Goal: Transaction & Acquisition: Purchase product/service

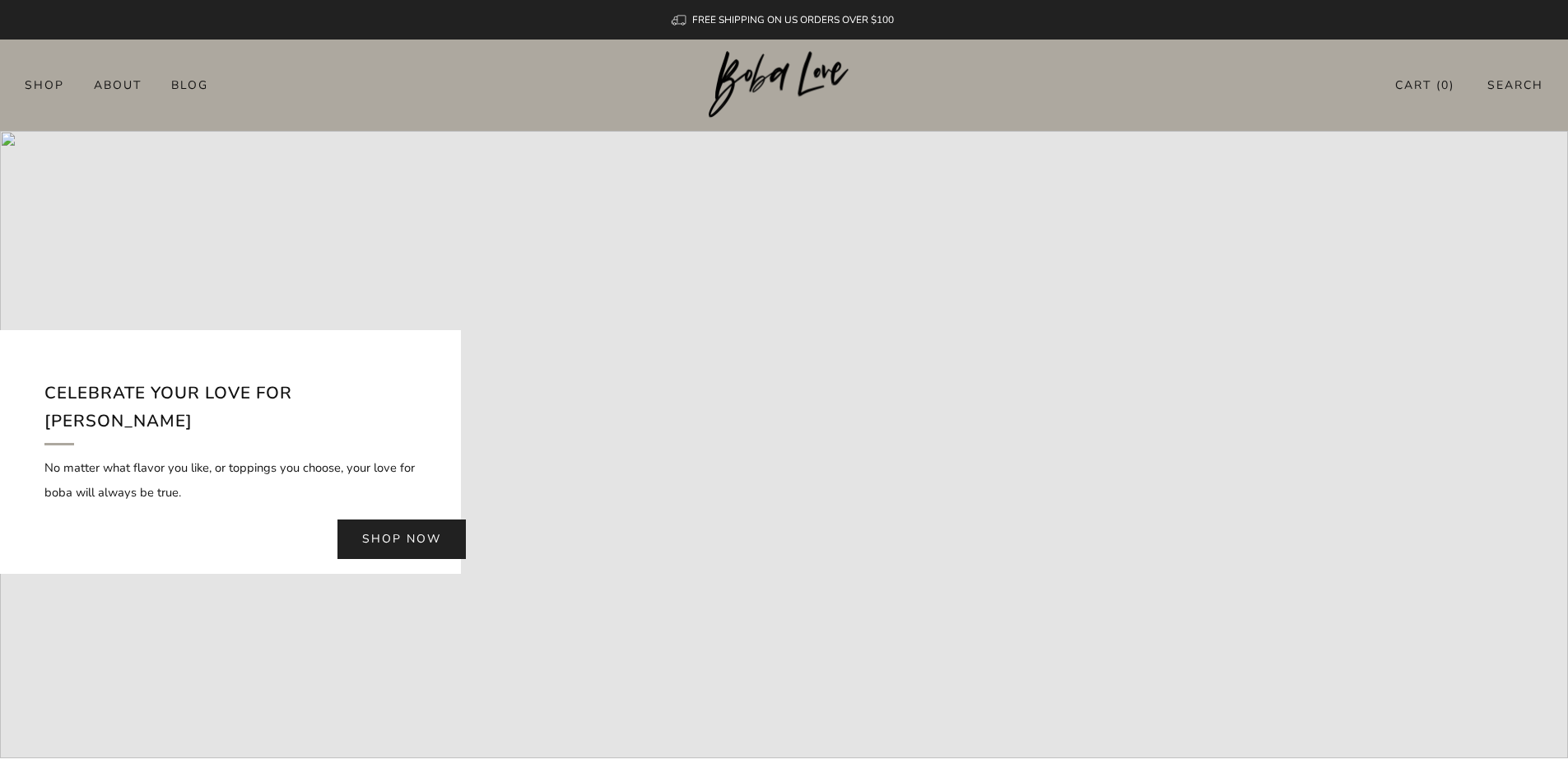
click at [412, 526] on link "Shop now" at bounding box center [402, 539] width 128 height 40
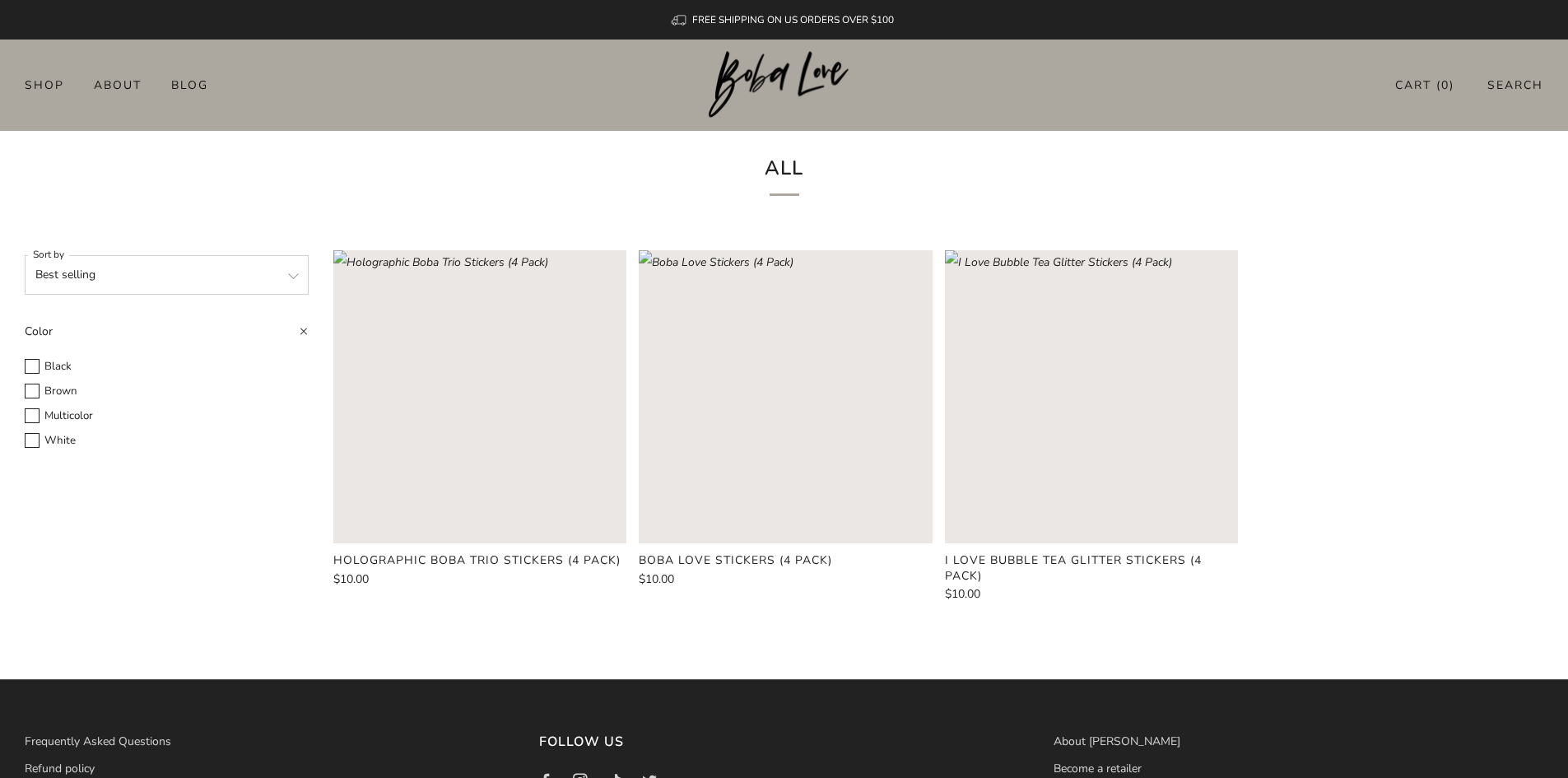
click at [284, 274] on select "Featured Best selling Alphabetically, A-Z Alphabetically, Z-A Price, low to hig…" at bounding box center [167, 275] width 284 height 40
click at [277, 282] on select "Featured Best selling Alphabetically, A-Z Alphabetically, Z-A Price, low to hig…" at bounding box center [167, 275] width 284 height 40
click at [611, 198] on div "All" at bounding box center [784, 178] width 494 height 95
click at [795, 74] on img at bounding box center [784, 85] width 150 height 68
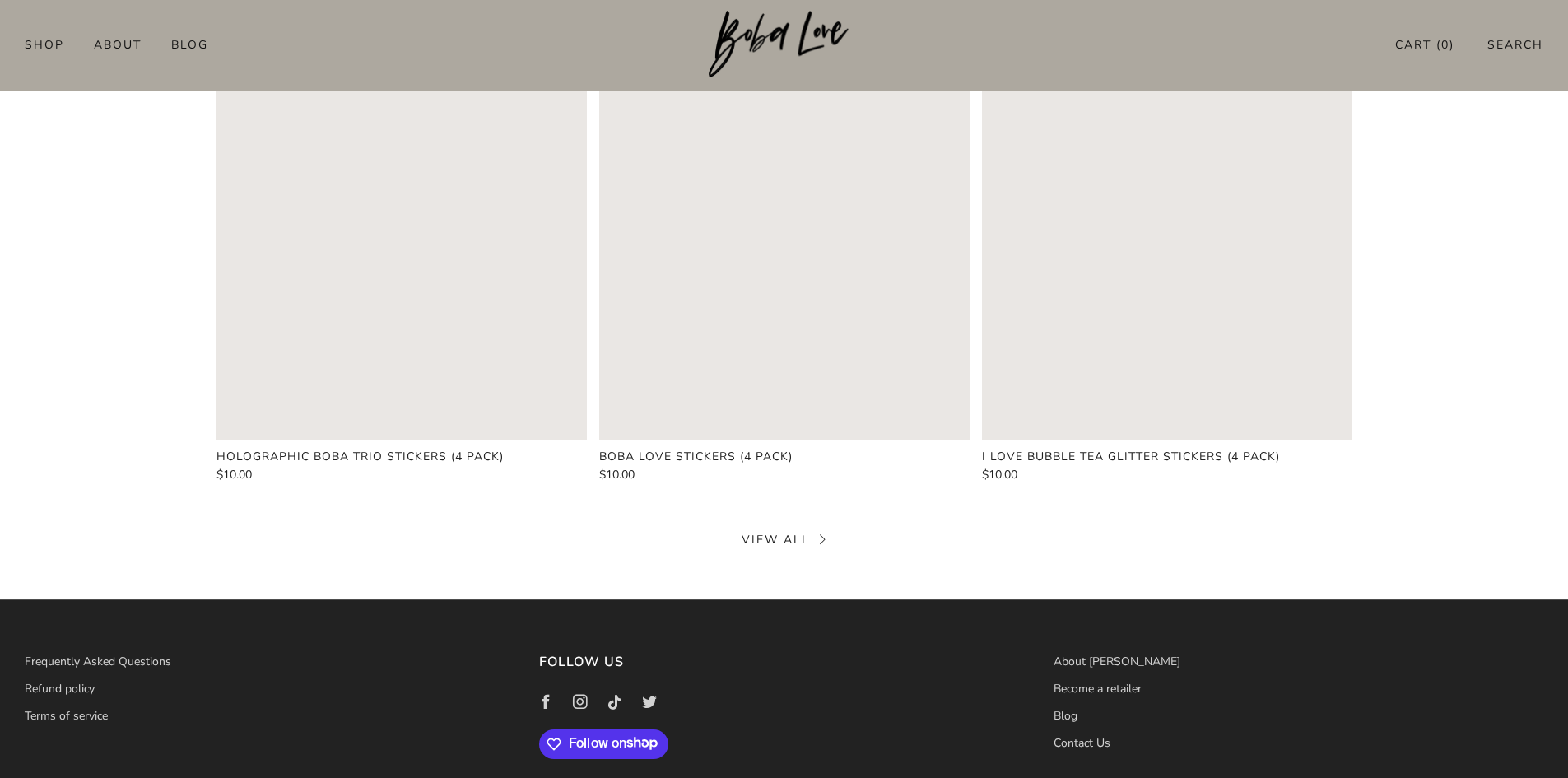
scroll to position [741, 0]
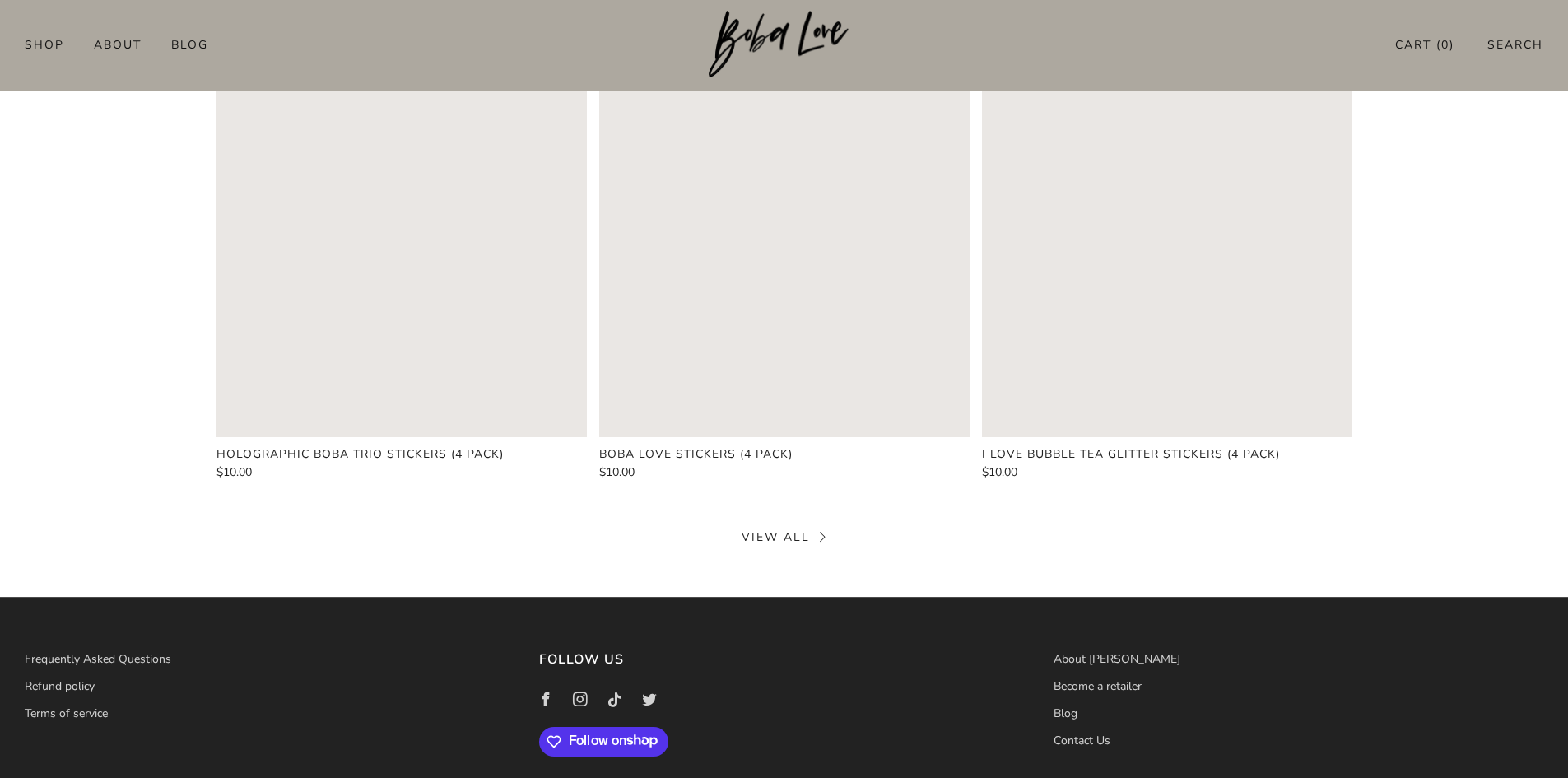
click at [811, 545] on div "View all" at bounding box center [784, 537] width 1568 height 19
click at [811, 540] on link "View all" at bounding box center [784, 537] width 85 height 16
drag, startPoint x: 773, startPoint y: 375, endPoint x: 780, endPoint y: 361, distance: 15.7
